Goal: Information Seeking & Learning: Check status

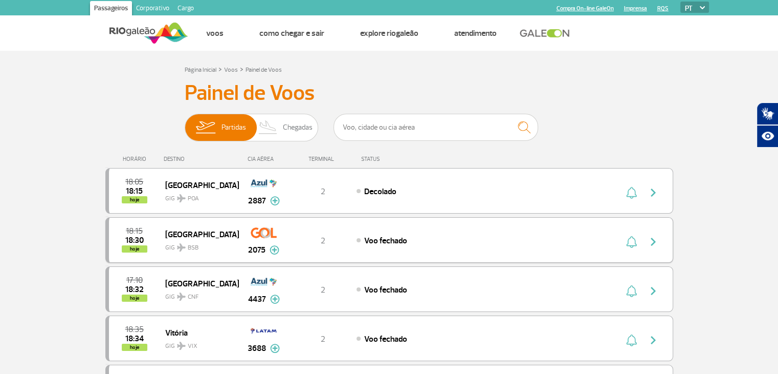
click at [212, 237] on span "GIG BSB" at bounding box center [198, 244] width 66 height 15
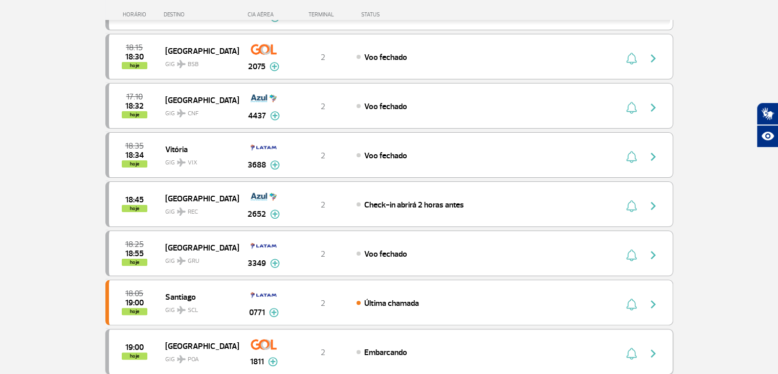
scroll to position [256, 0]
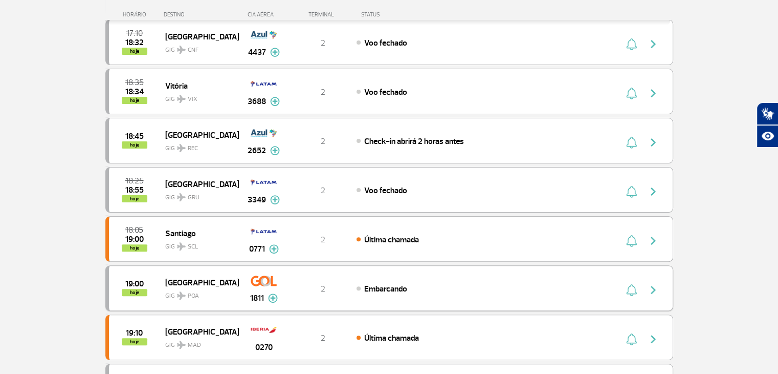
click at [651, 289] on img "button" at bounding box center [653, 290] width 12 height 12
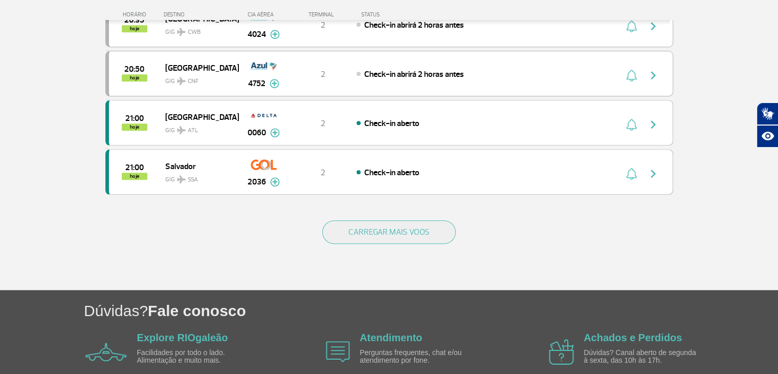
scroll to position [972, 0]
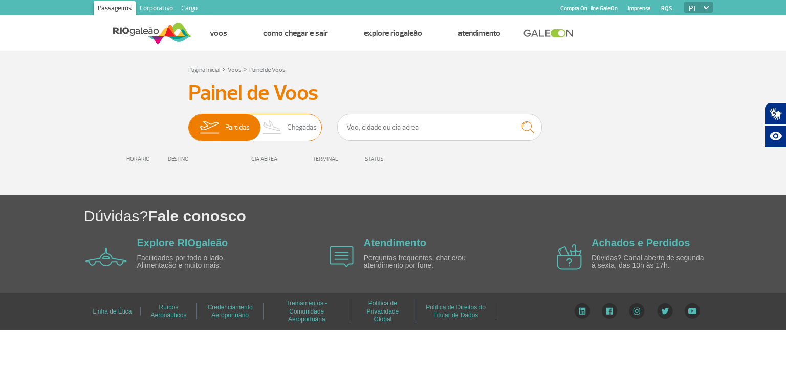
click at [298, 134] on span "Chegadas" at bounding box center [302, 127] width 30 height 27
click at [188, 122] on input "Partidas Chegadas" at bounding box center [188, 122] width 0 height 0
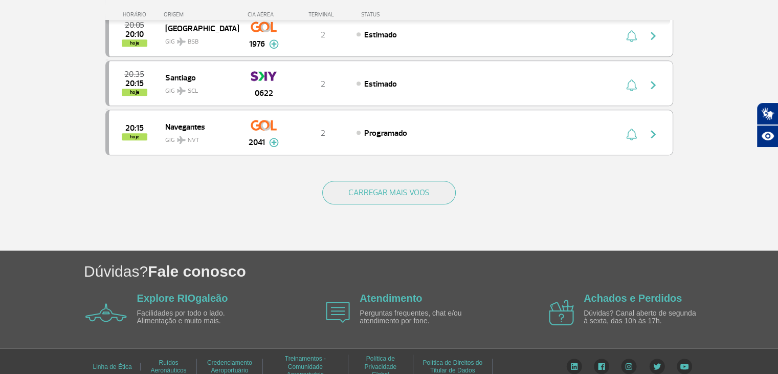
scroll to position [1005, 0]
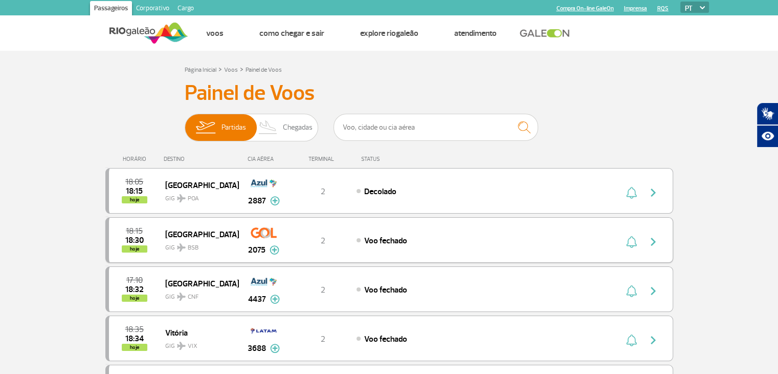
click at [652, 234] on button "button" at bounding box center [656, 240] width 24 height 16
